Goal: Ask a question

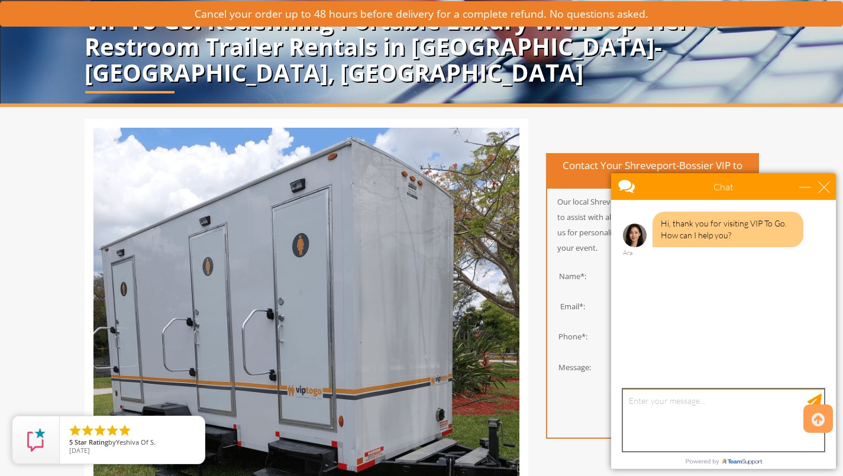
click at [671, 412] on textarea "type your message" at bounding box center [723, 420] width 201 height 62
type textarea "How much is rental of a 2 stale restroom trailer for a year"
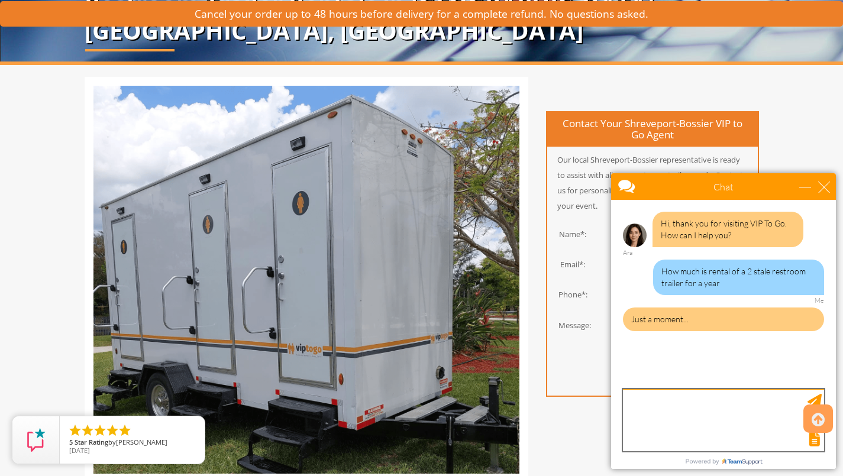
scroll to position [214, 0]
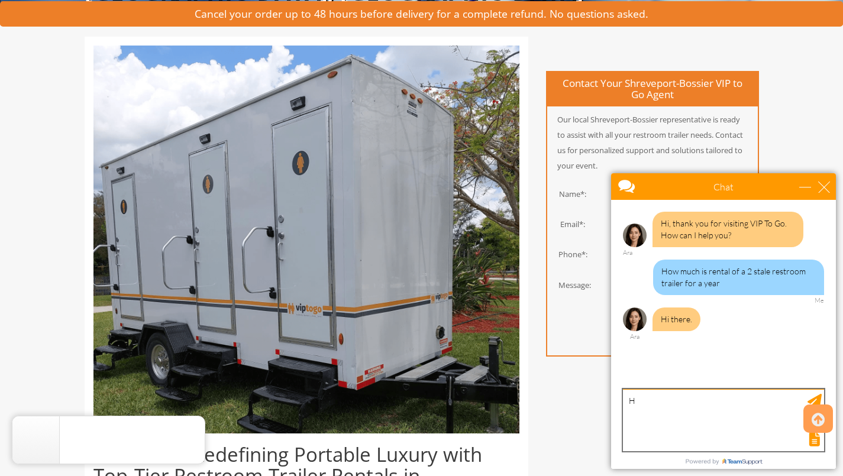
type textarea "HI"
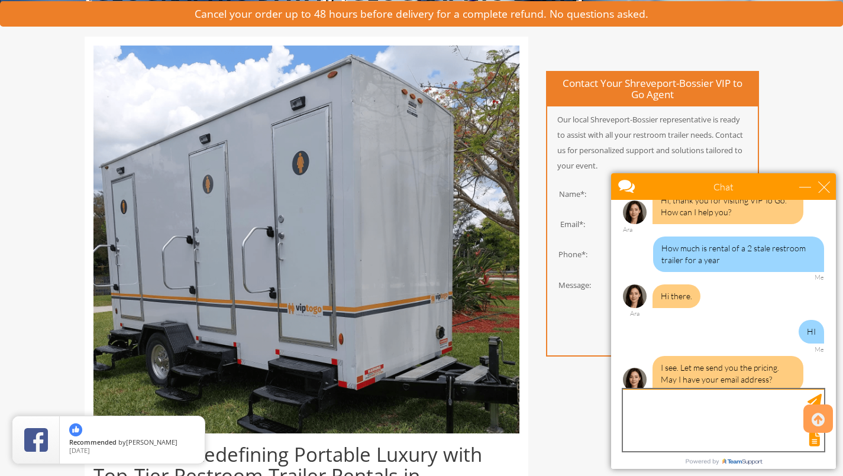
scroll to position [35, 0]
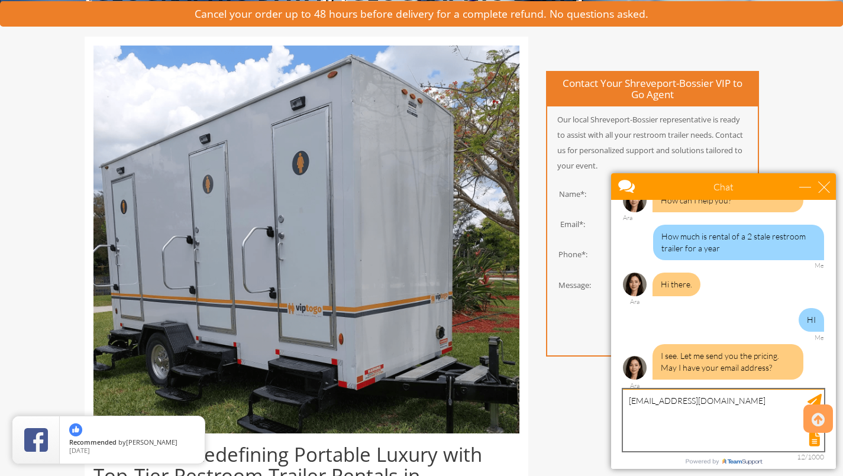
type textarea "[EMAIL_ADDRESS][DOMAIN_NAME]"
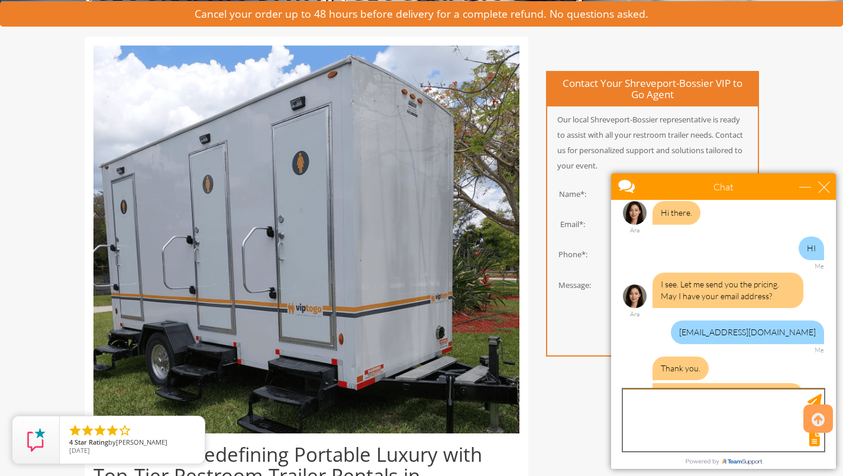
scroll to position [180, 0]
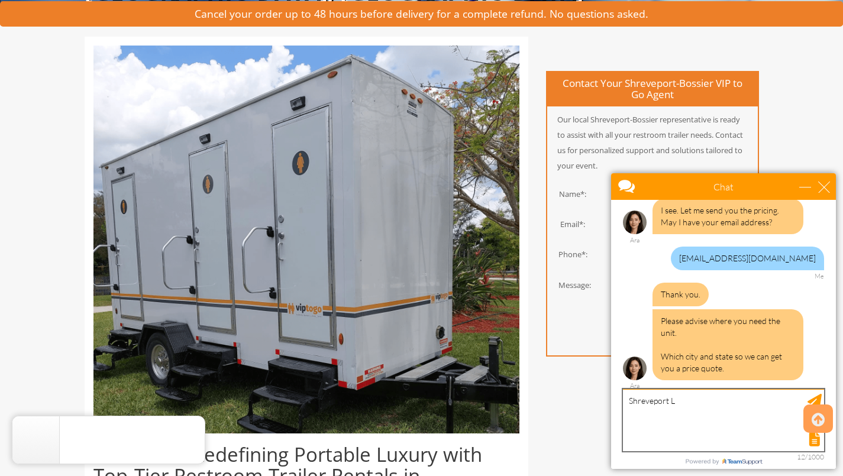
type textarea "Shreveport La"
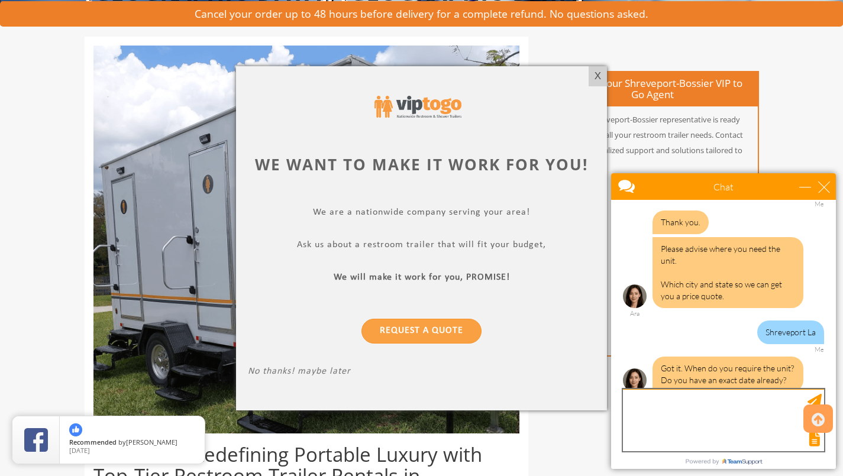
scroll to position [264, 0]
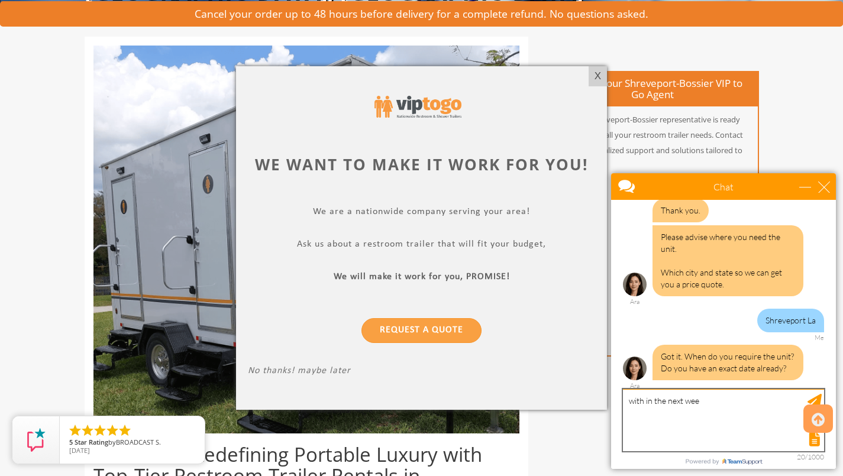
type textarea "with in the next week"
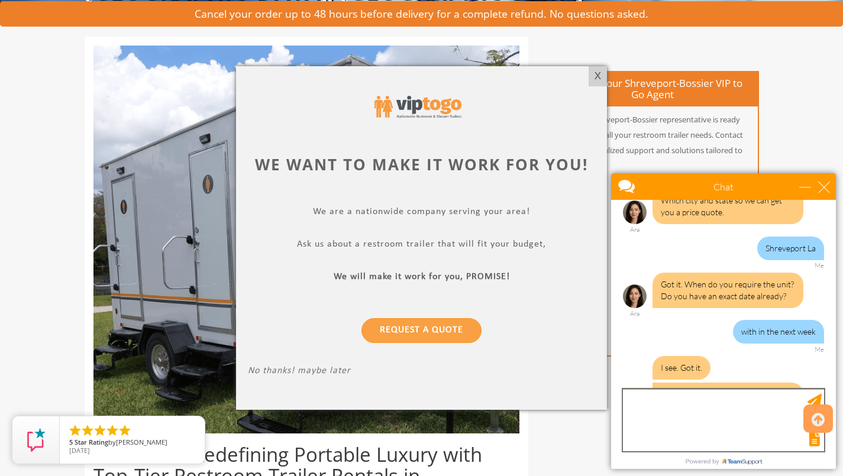
scroll to position [399, 0]
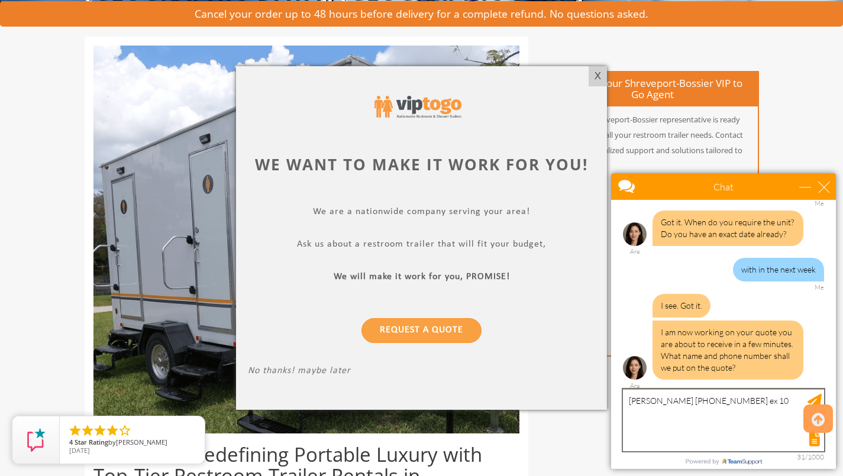
type textarea "[PERSON_NAME] [PHONE_NUMBER] ex 102"
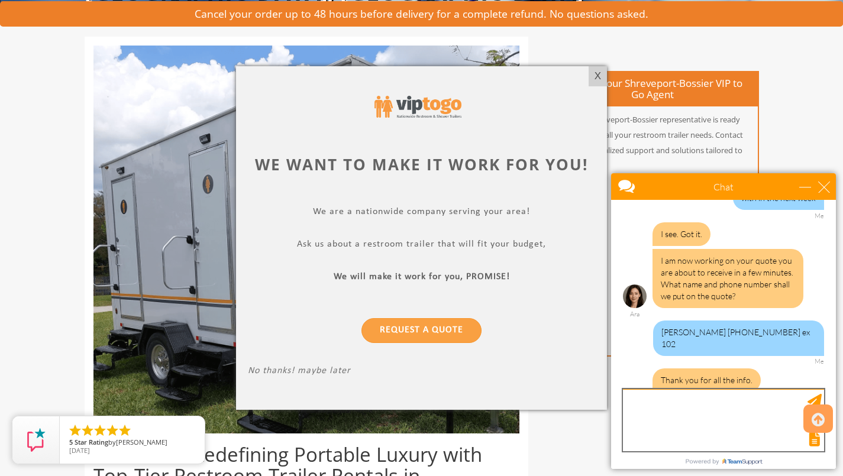
scroll to position [509, 0]
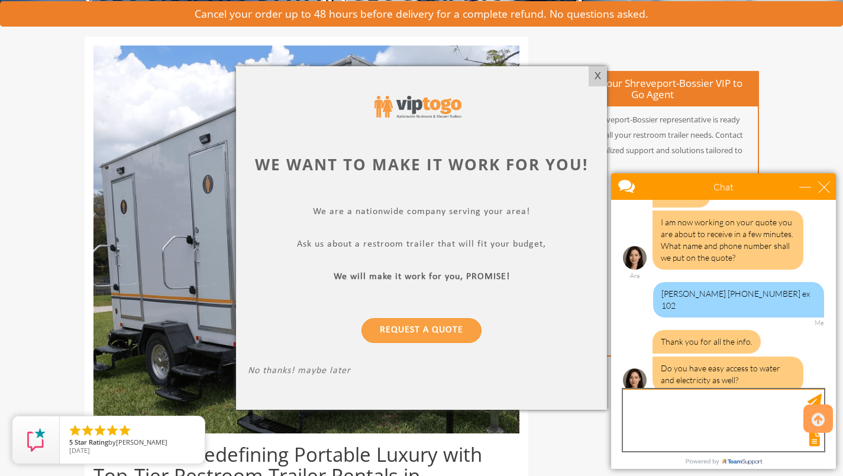
click at [641, 400] on textarea "type your message" at bounding box center [723, 420] width 201 height 62
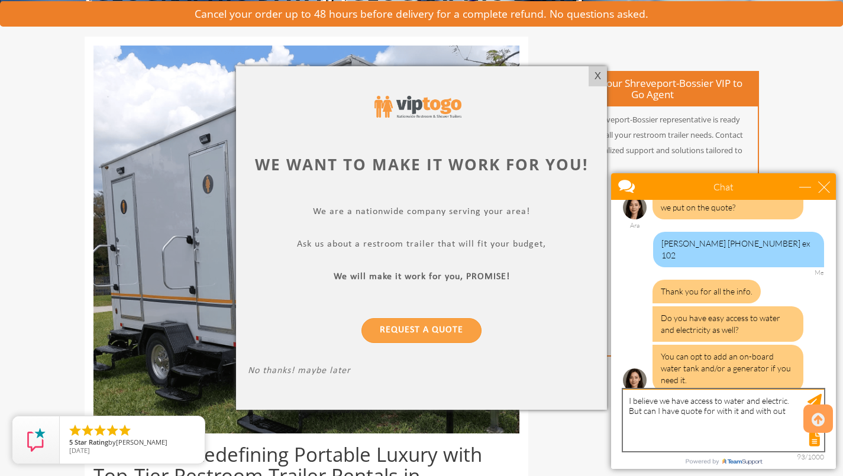
type textarea "I believe we have access to water and electric. But can I have quote for with i…"
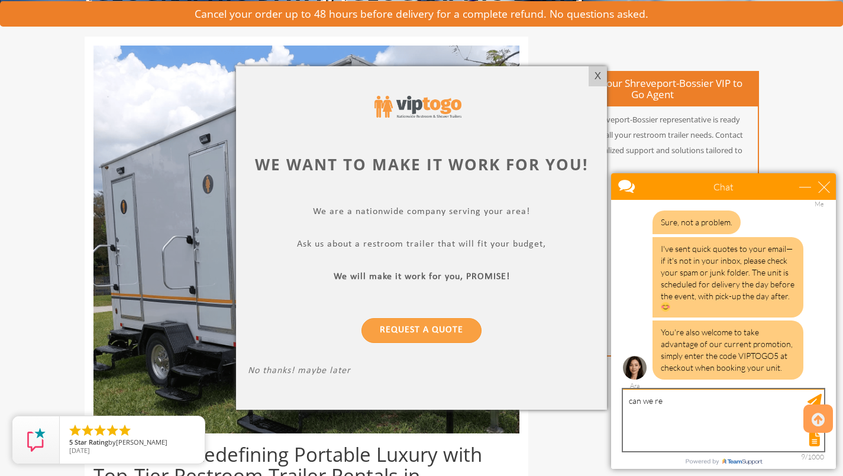
scroll to position [803, 0]
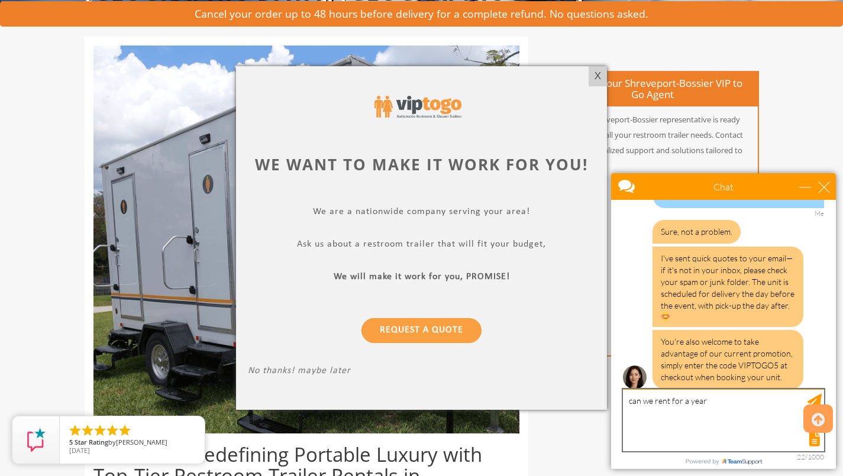
type textarea "can we rent for a year?"
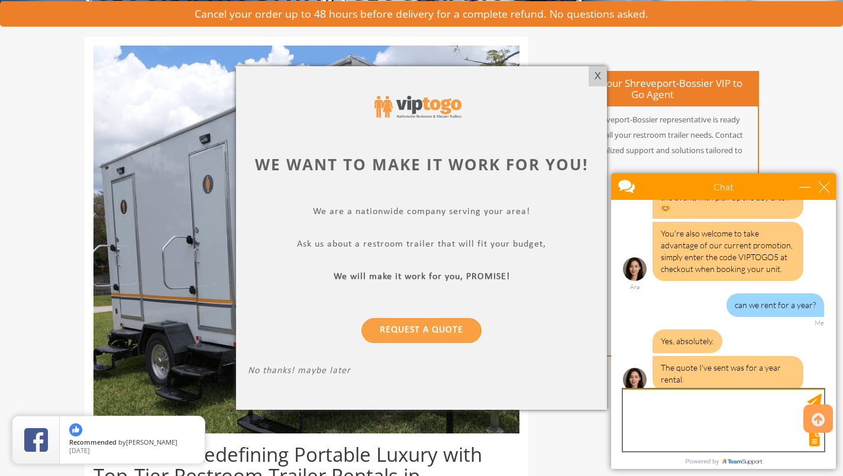
scroll to position [913, 0]
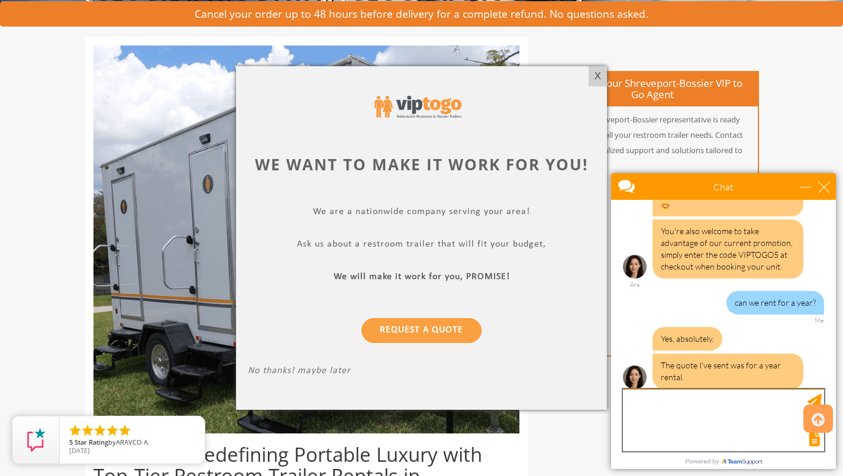
click at [667, 416] on textarea "type your message" at bounding box center [723, 420] width 201 height 62
type textarea "thank you"
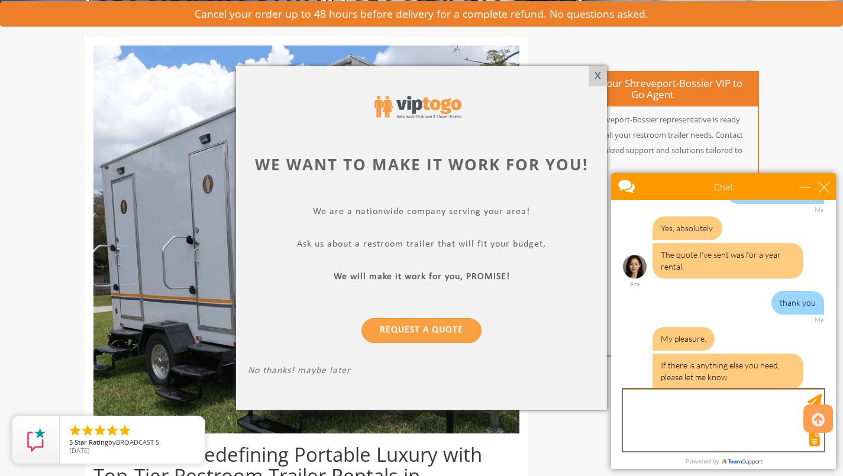
scroll to position [1089, 0]
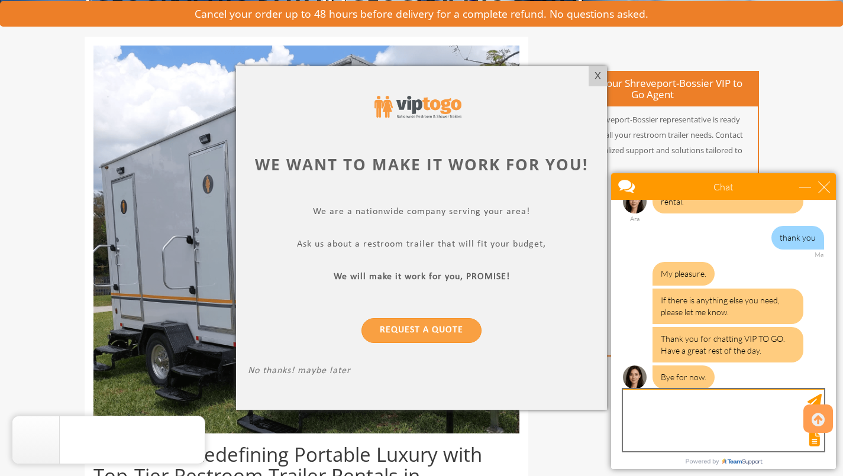
click at [729, 412] on textarea "type your message" at bounding box center [723, 420] width 201 height 62
type textarea "bye"
